Goal: Task Accomplishment & Management: Complete application form

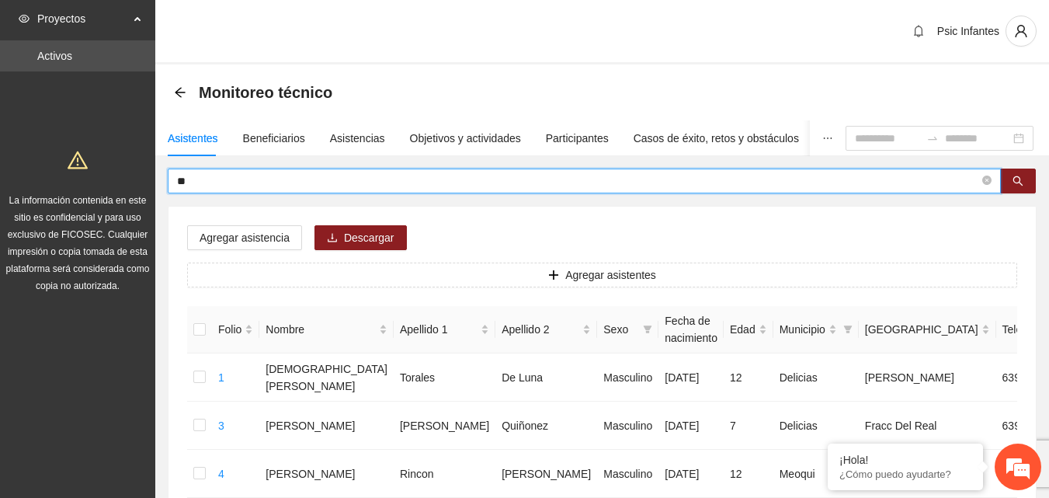
type input "*"
type input "**********"
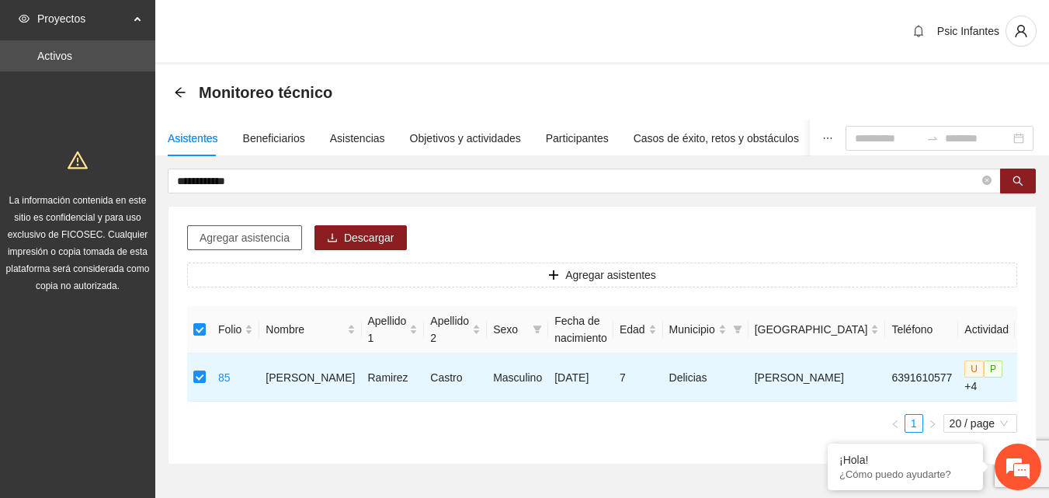
click at [259, 229] on span "Agregar asistencia" at bounding box center [245, 237] width 90 height 17
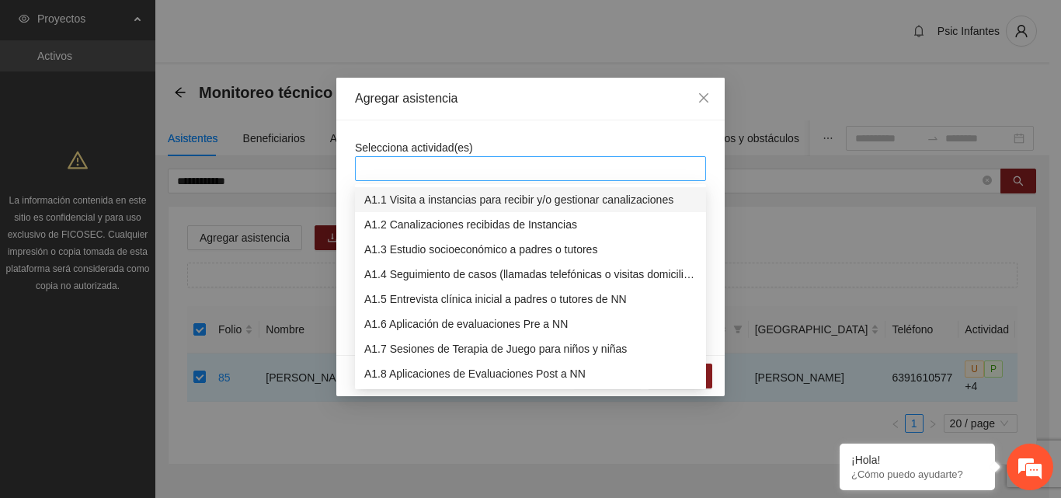
click at [462, 167] on div at bounding box center [530, 168] width 343 height 19
click at [443, 346] on div "A1.7 Sesiones de Terapia de Juego para niños y niñas" at bounding box center [530, 348] width 332 height 17
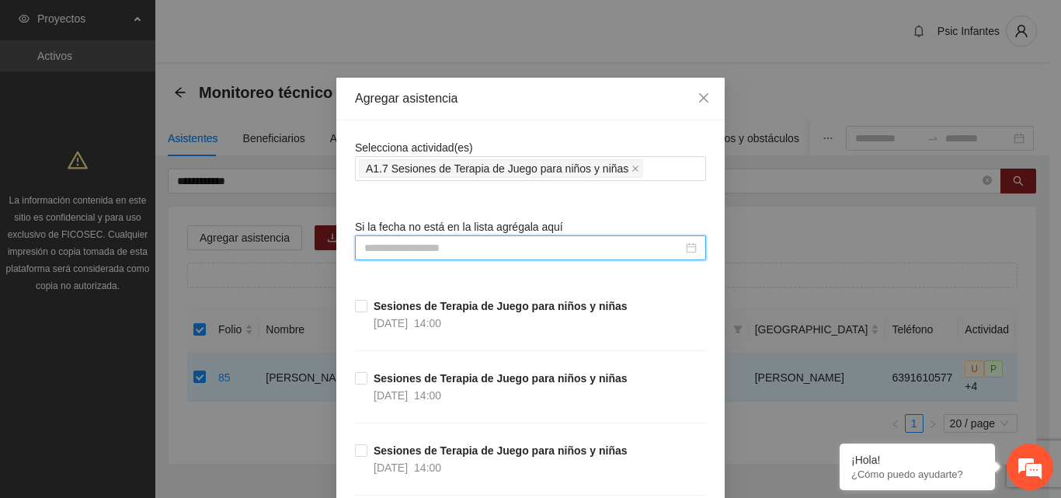
click at [407, 248] on input at bounding box center [523, 247] width 318 height 17
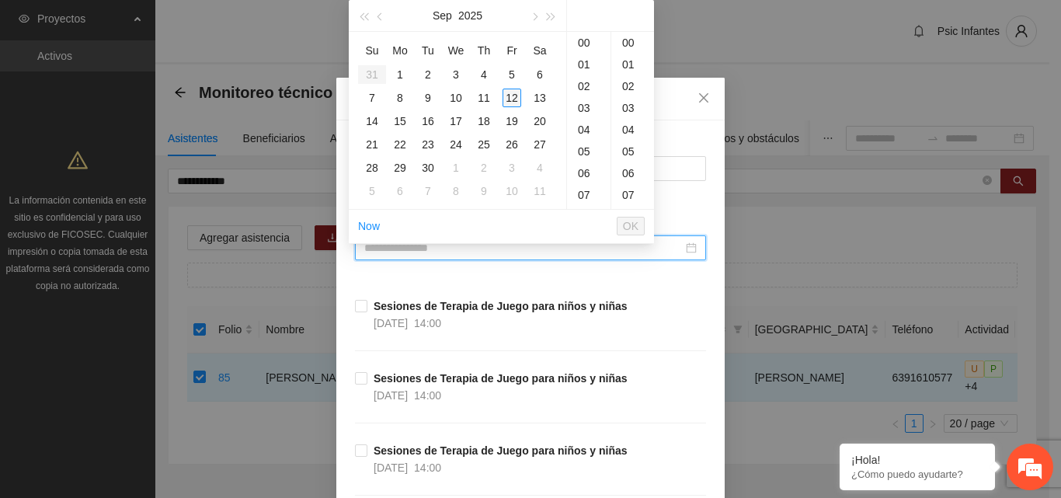
click at [512, 97] on div "12" at bounding box center [511, 98] width 19 height 19
click at [627, 41] on div "00" at bounding box center [632, 43] width 43 height 22
type input "**********"
click at [632, 234] on span "OK" at bounding box center [631, 225] width 16 height 17
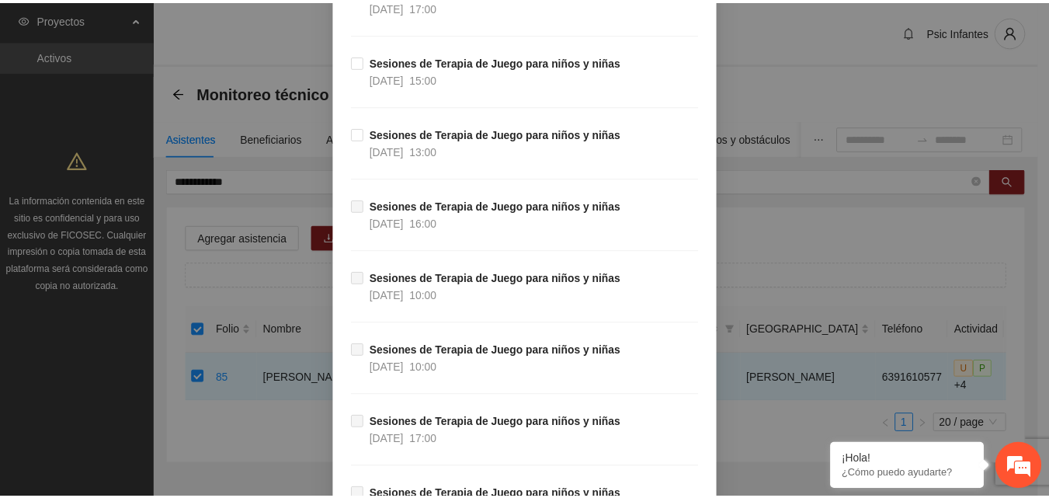
scroll to position [13780, 0]
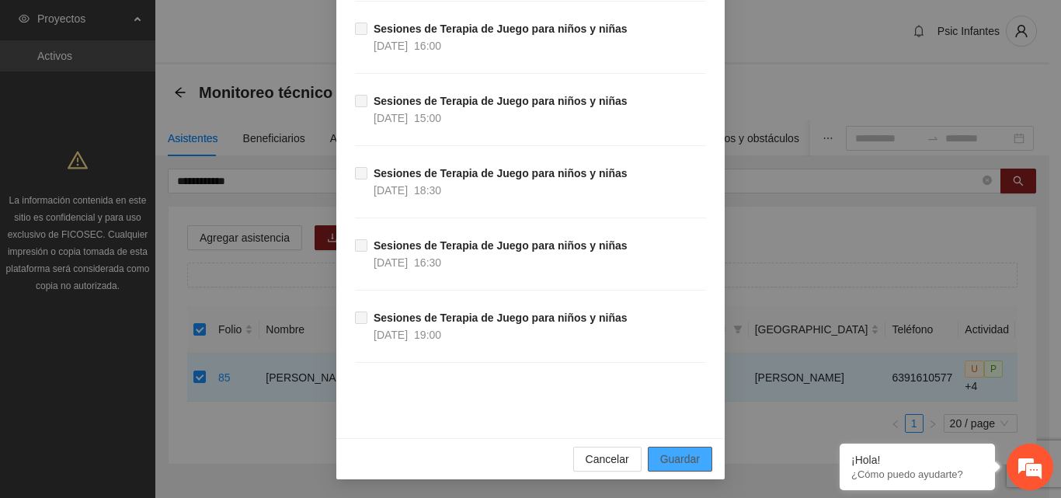
click at [681, 458] on span "Guardar" at bounding box center [680, 458] width 40 height 17
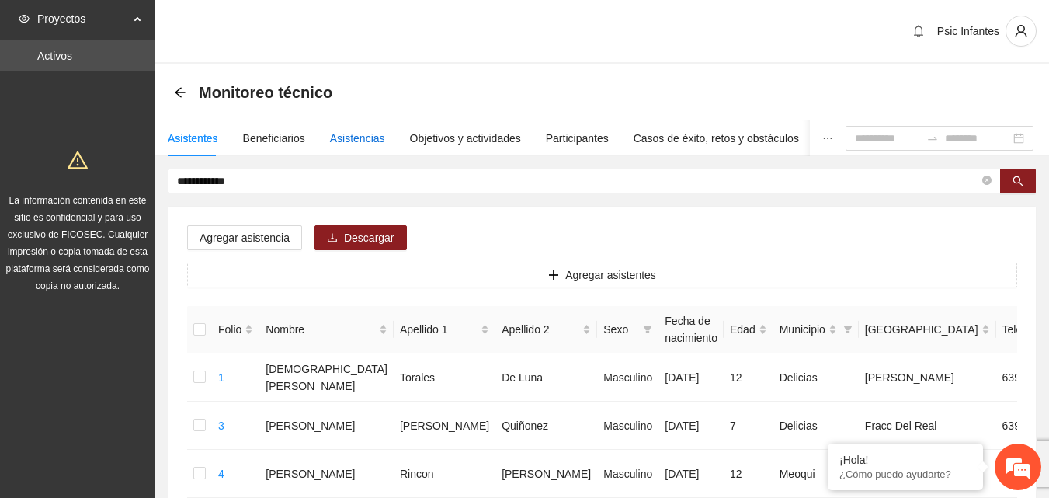
click at [359, 137] on div "Asistencias" at bounding box center [357, 138] width 55 height 17
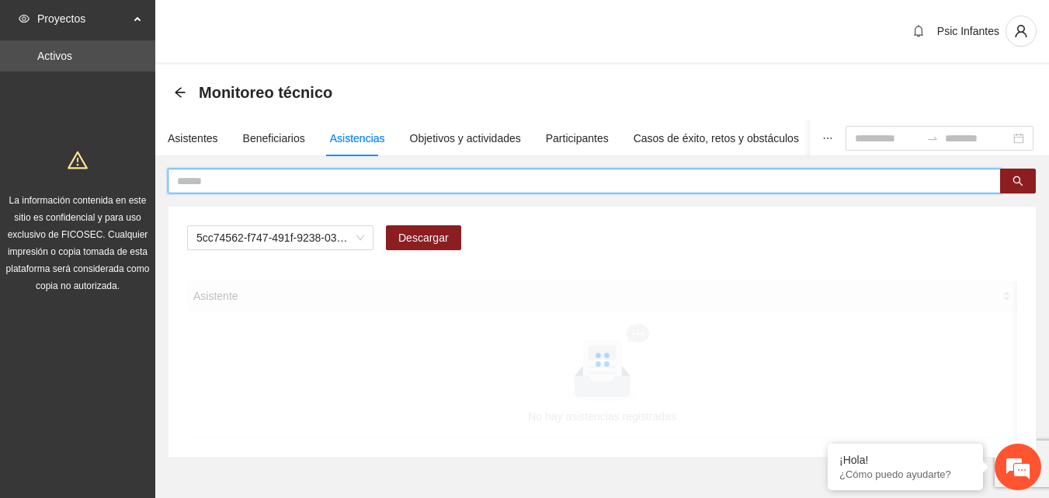
click at [294, 175] on input "text" at bounding box center [578, 180] width 802 height 17
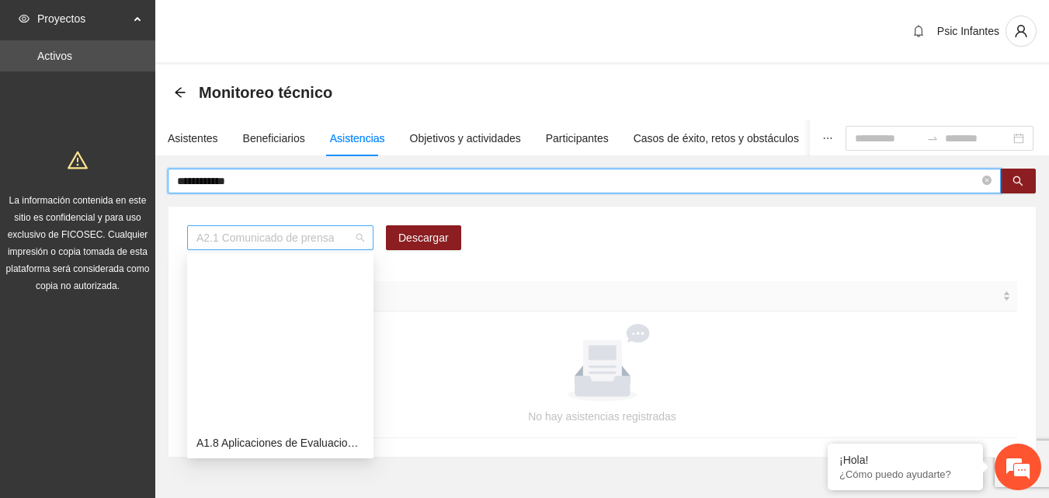
click at [363, 245] on span "A2.1 Comunicado de prensa" at bounding box center [280, 237] width 168 height 23
type input "**********"
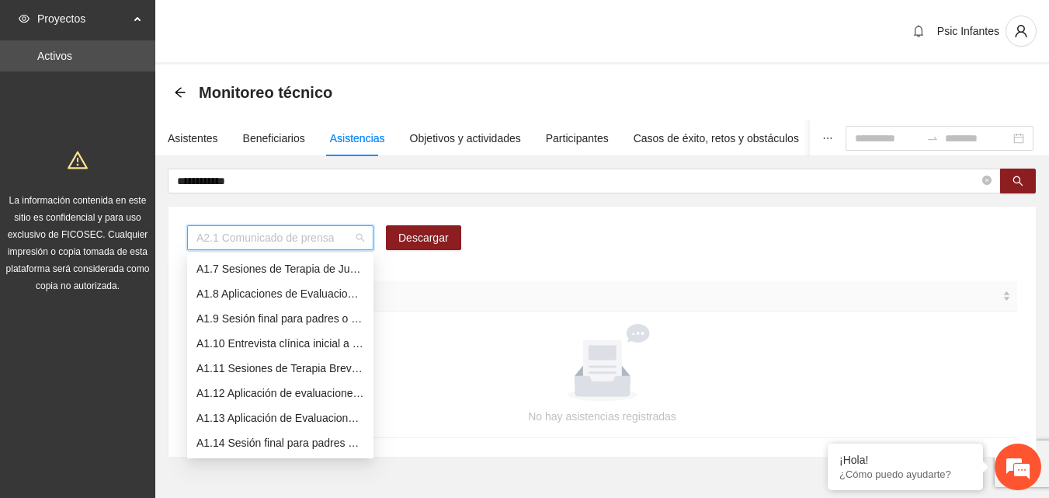
scroll to position [124, 0]
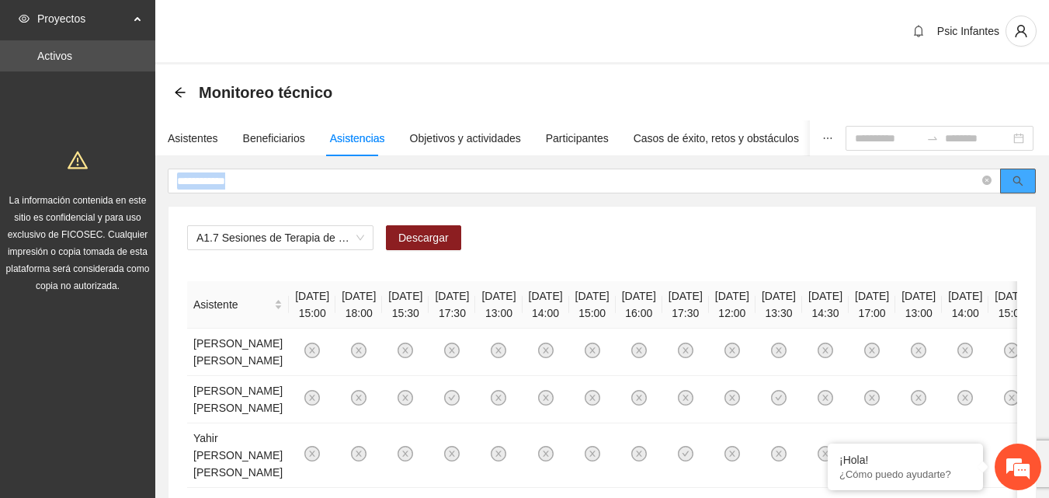
drag, startPoint x: 1023, startPoint y: 166, endPoint x: 1019, endPoint y: 182, distance: 16.0
click at [1019, 182] on icon "search" at bounding box center [1018, 181] width 10 height 10
